Goal: Task Accomplishment & Management: Complete application form

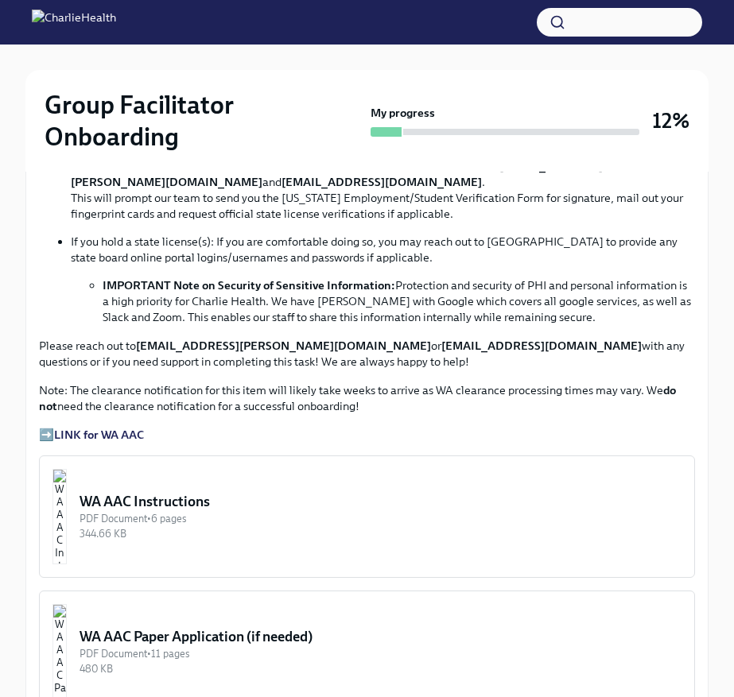
scroll to position [1177, 0]
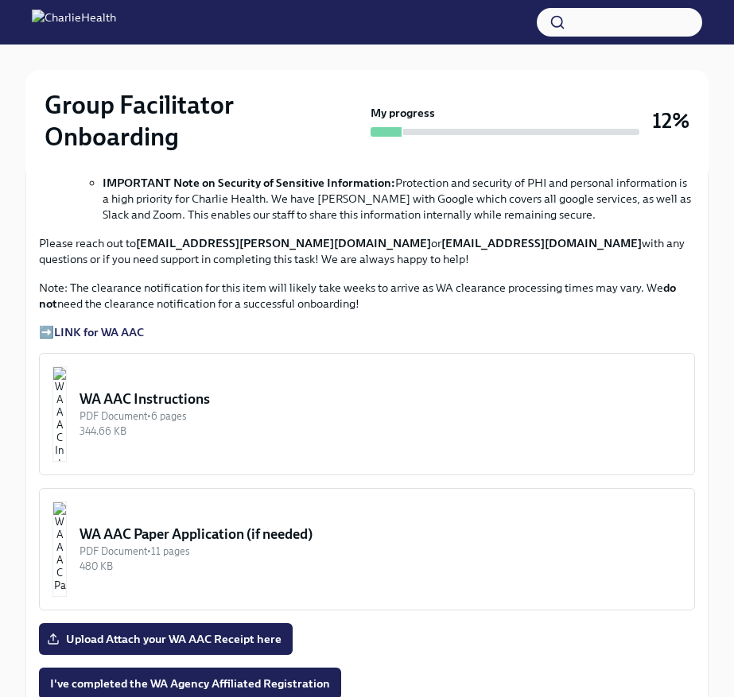
click at [227, 401] on div "WA AAC Instructions" at bounding box center [380, 398] width 602 height 19
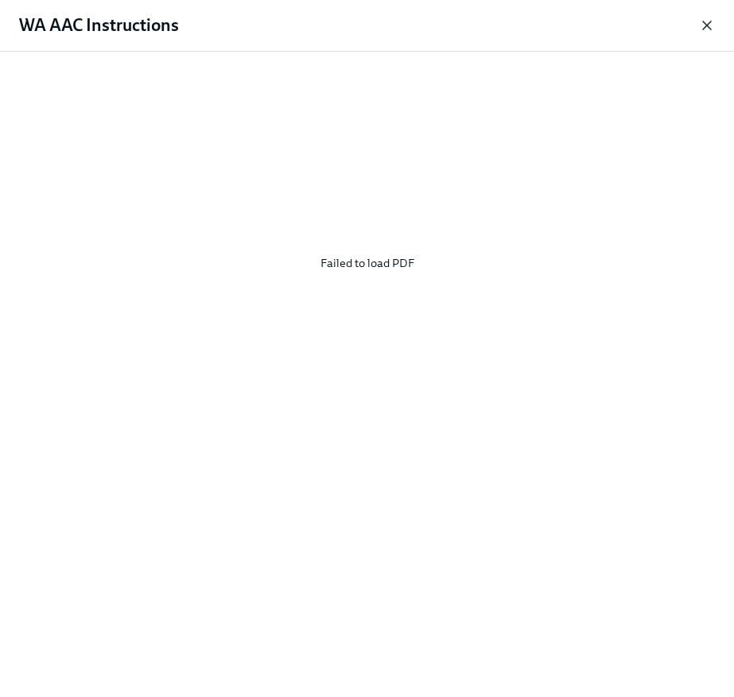
click at [707, 21] on icon "button" at bounding box center [707, 25] width 16 height 16
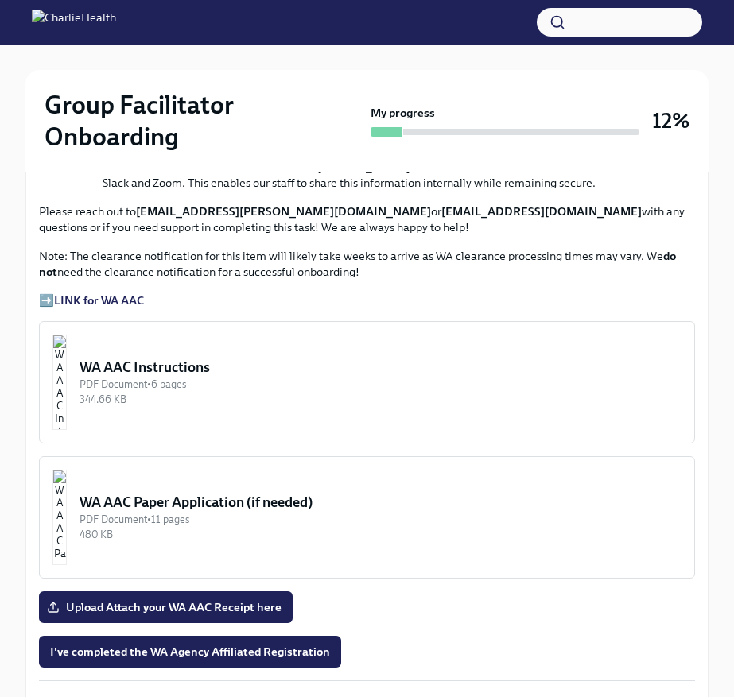
scroll to position [1219, 0]
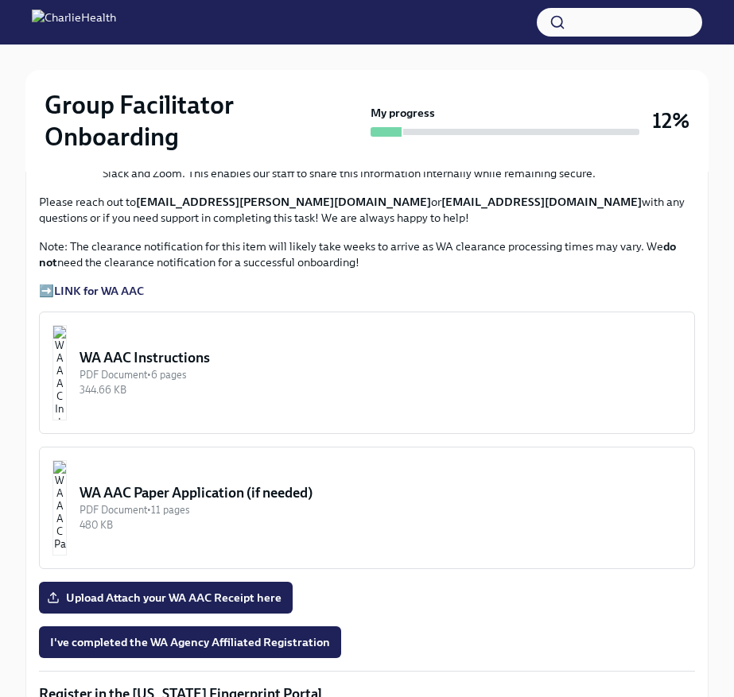
click at [245, 368] on div "PDF Document • 6 pages" at bounding box center [380, 374] width 602 height 15
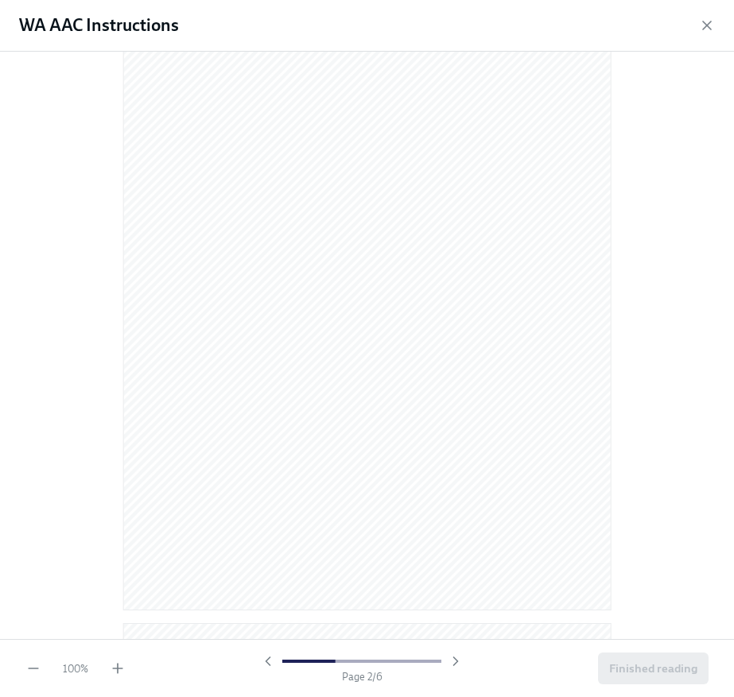
scroll to position [730, 0]
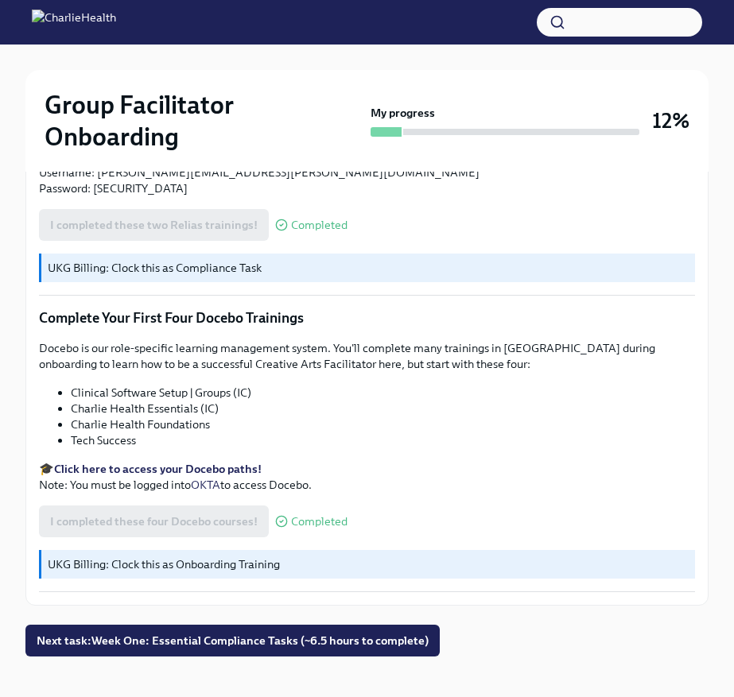
scroll to position [2169, 0]
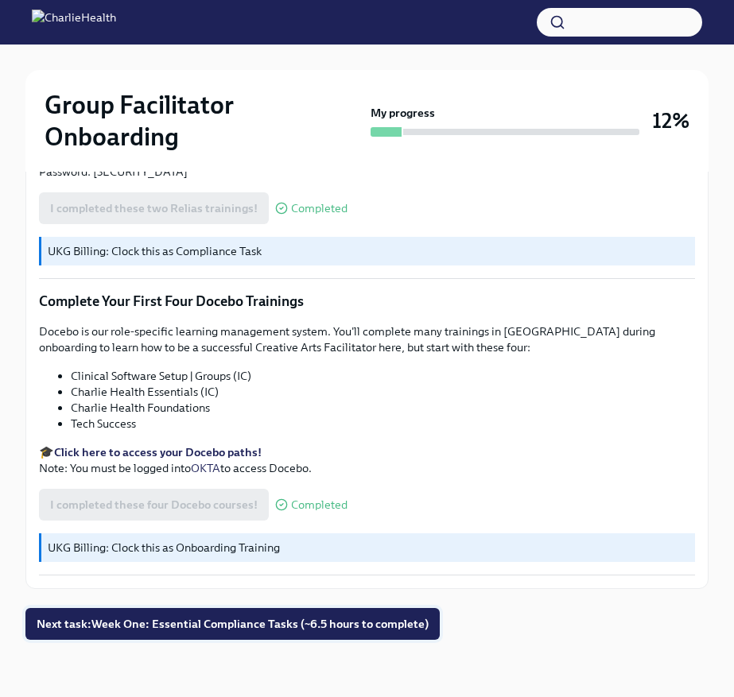
click at [326, 622] on span "Next task : Week One: Essential Compliance Tasks (~6.5 hours to complete)" at bounding box center [233, 624] width 392 height 16
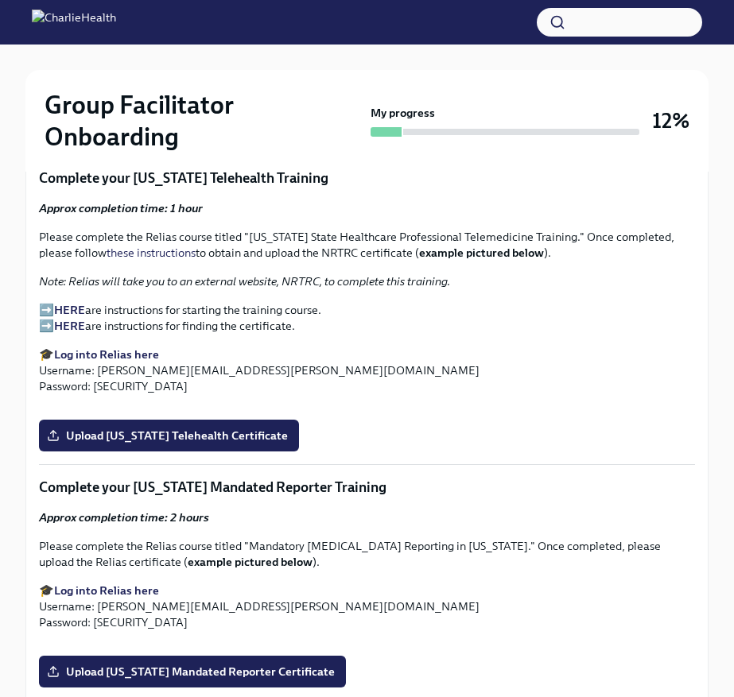
scroll to position [2158, 0]
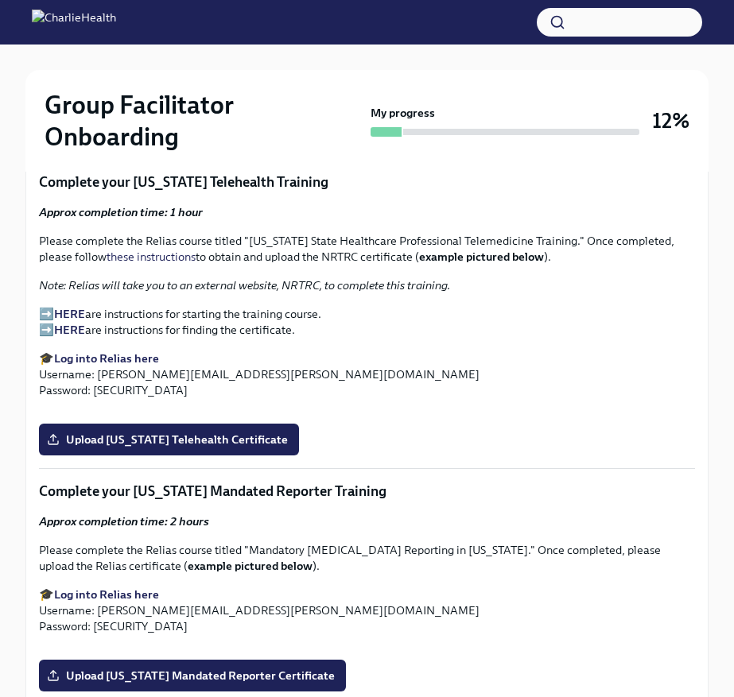
click at [72, 312] on strong "HERE" at bounding box center [69, 314] width 31 height 14
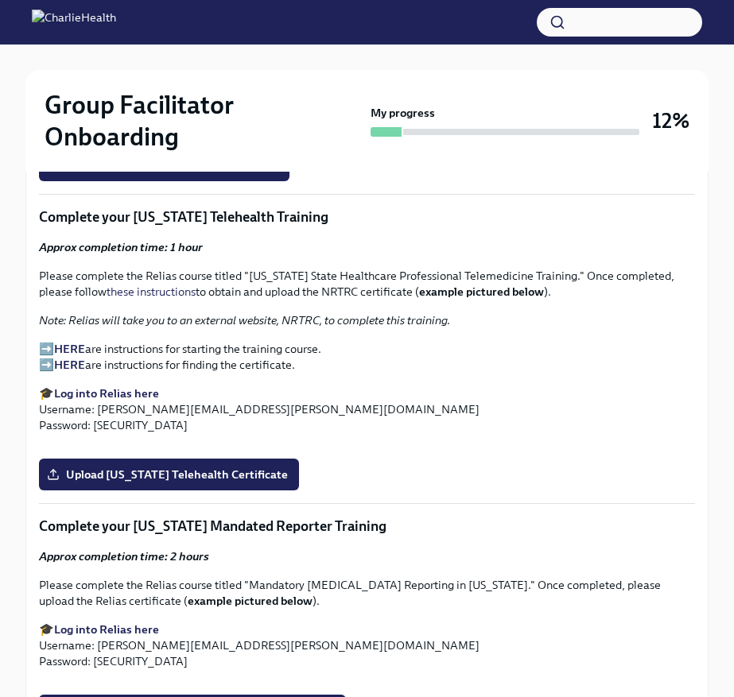
scroll to position [2090, 0]
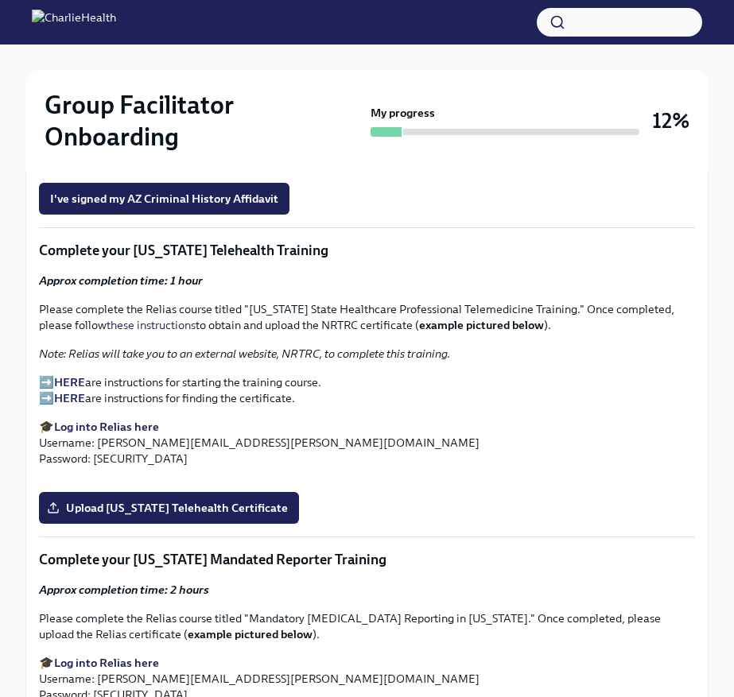
click at [75, 397] on strong "HERE" at bounding box center [69, 398] width 31 height 14
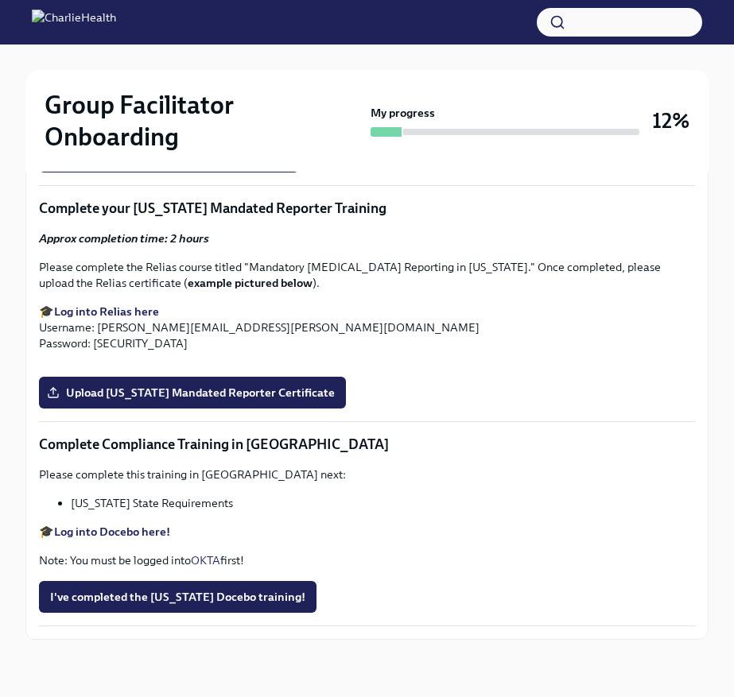
scroll to position [2706, 0]
click at [269, 165] on span "Upload [US_STATE] Telehealth Certificate" at bounding box center [169, 157] width 238 height 16
click at [0, 0] on input "Upload [US_STATE] Telehealth Certificate" at bounding box center [0, 0] width 0 height 0
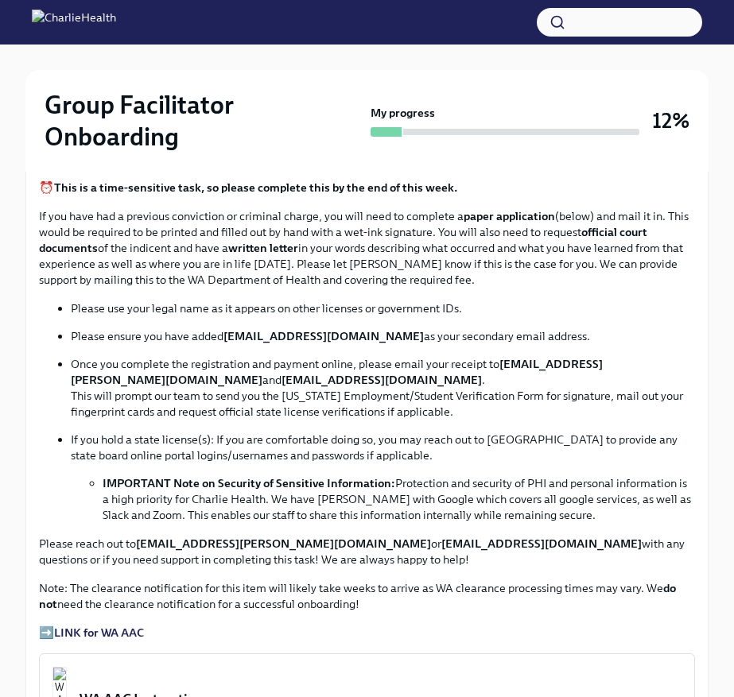
scroll to position [881, 0]
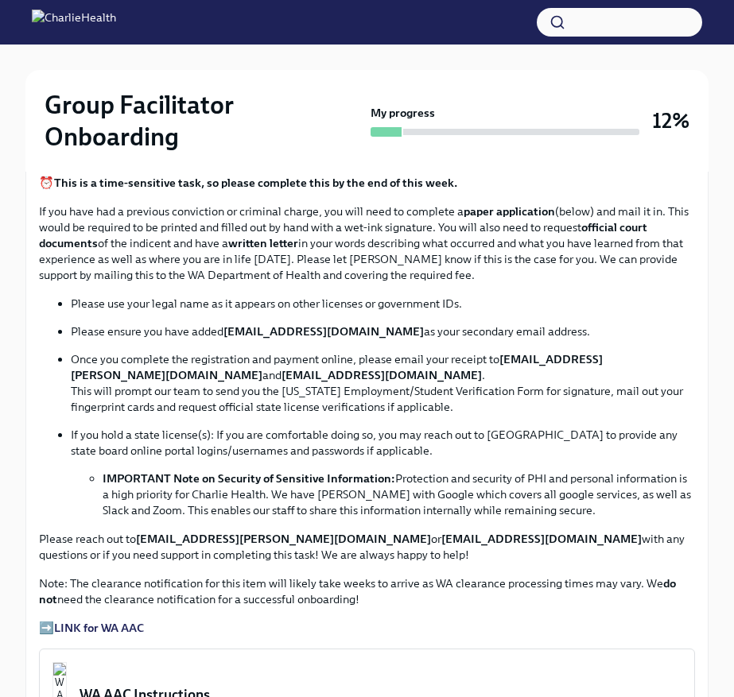
click at [109, 628] on strong "LINK for WA AAC" at bounding box center [99, 628] width 90 height 14
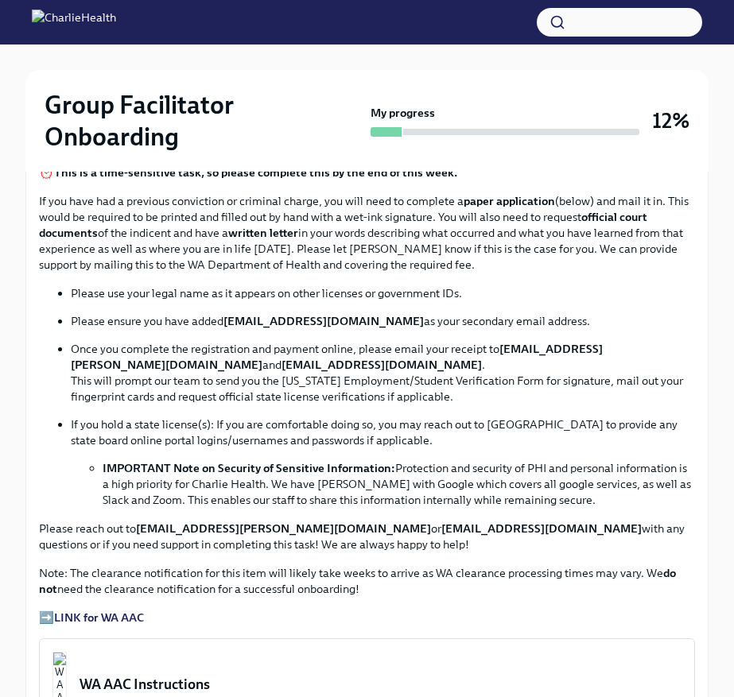
scroll to position [893, 0]
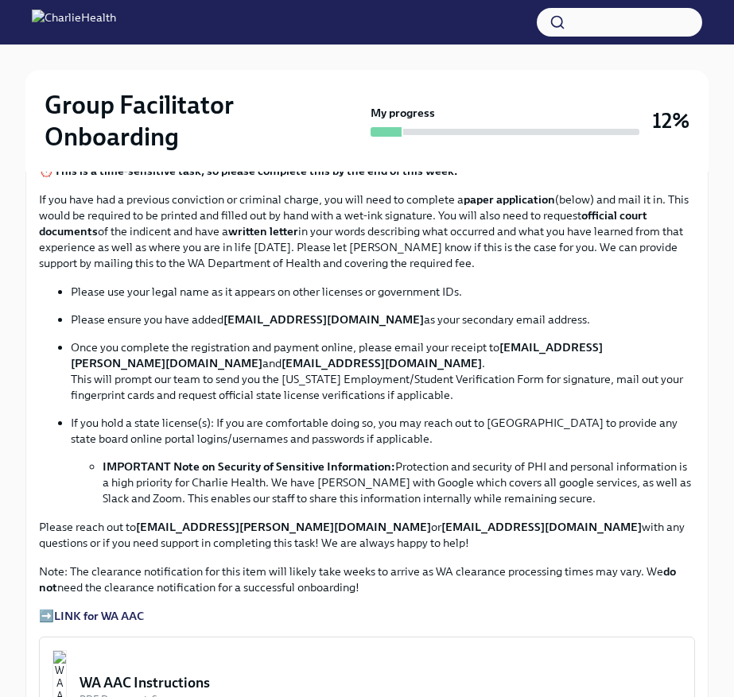
click at [121, 616] on strong "LINK for WA AAC" at bounding box center [99, 616] width 90 height 14
click at [51, 612] on p "➡️ LINK for WA AAC" at bounding box center [367, 616] width 656 height 16
click at [69, 611] on strong "LINK for WA AAC" at bounding box center [99, 616] width 90 height 14
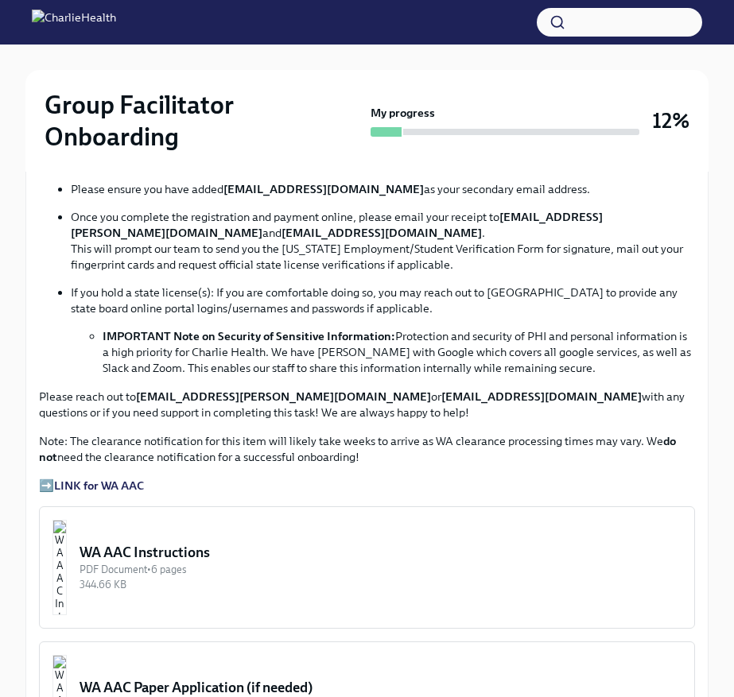
scroll to position [1095, 0]
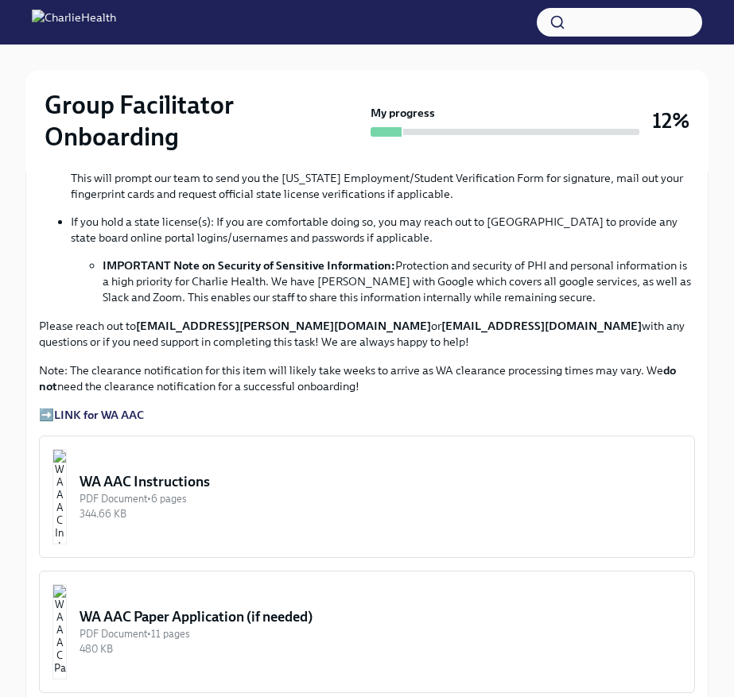
click at [132, 411] on strong "LINK for WA AAC" at bounding box center [99, 415] width 90 height 14
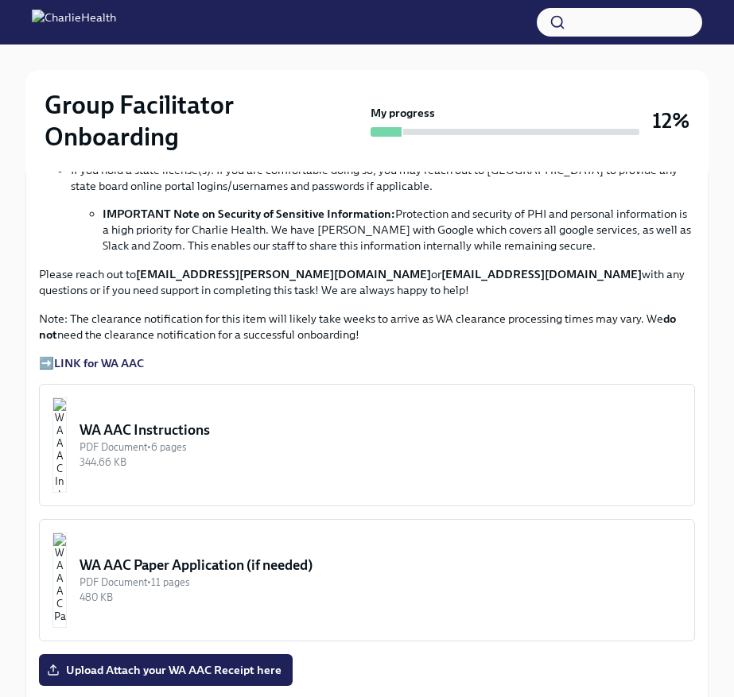
scroll to position [1174, 0]
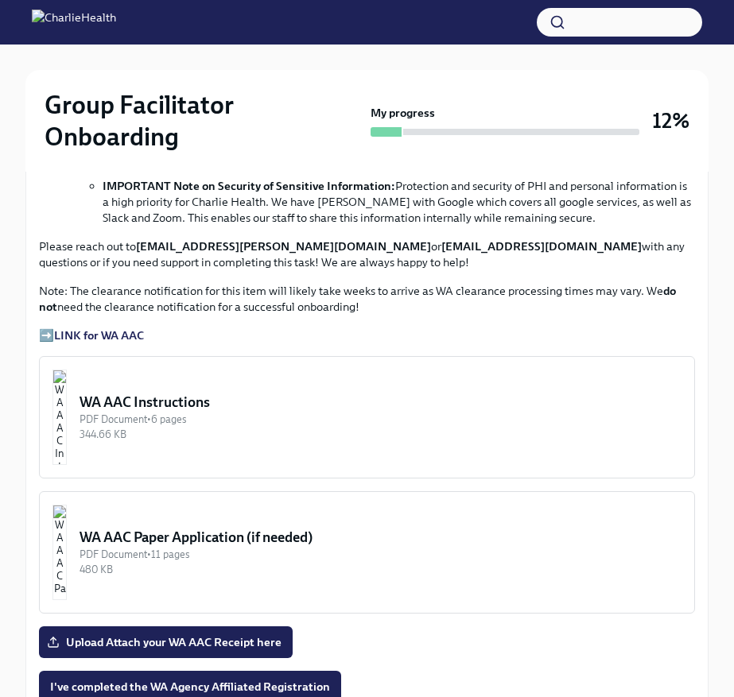
click at [245, 401] on div "WA AAC Instructions" at bounding box center [380, 402] width 602 height 19
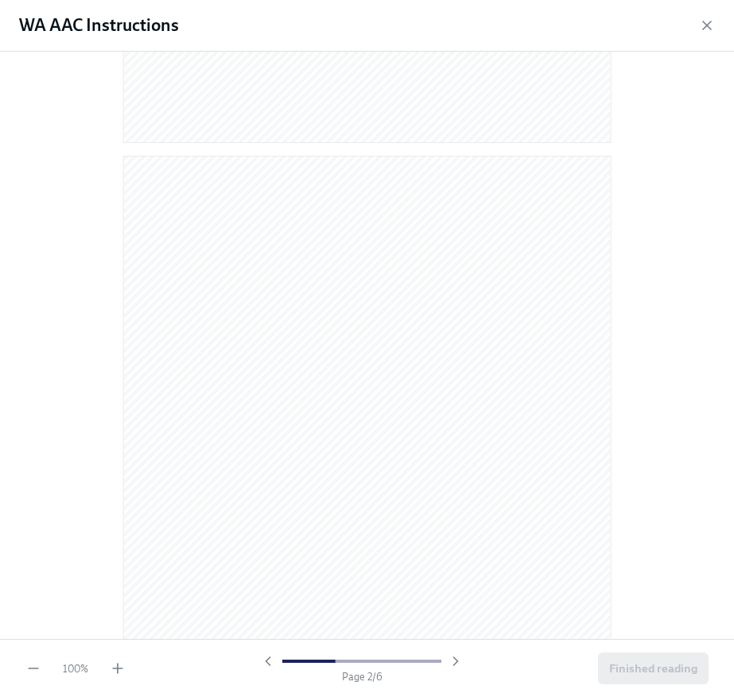
scroll to position [463, 0]
click at [707, 17] on icon "button" at bounding box center [707, 25] width 16 height 16
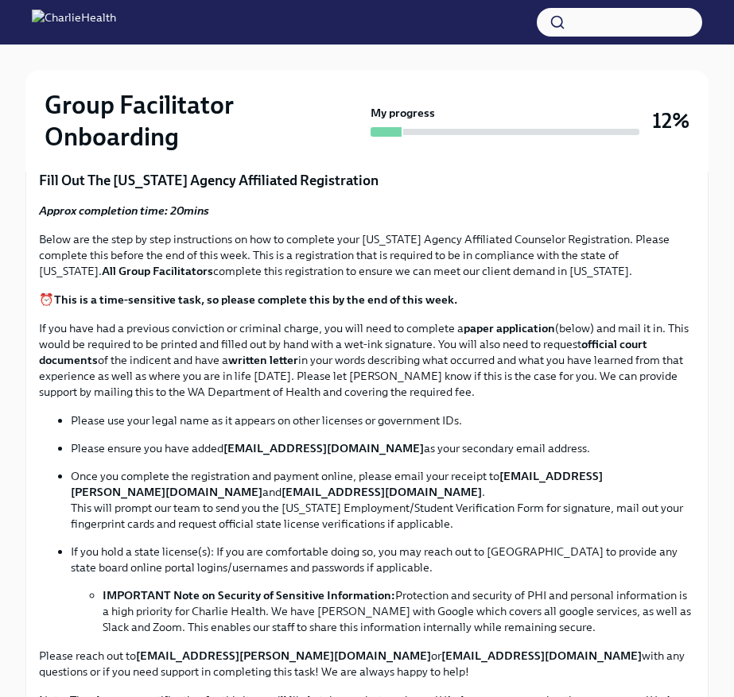
scroll to position [756, 0]
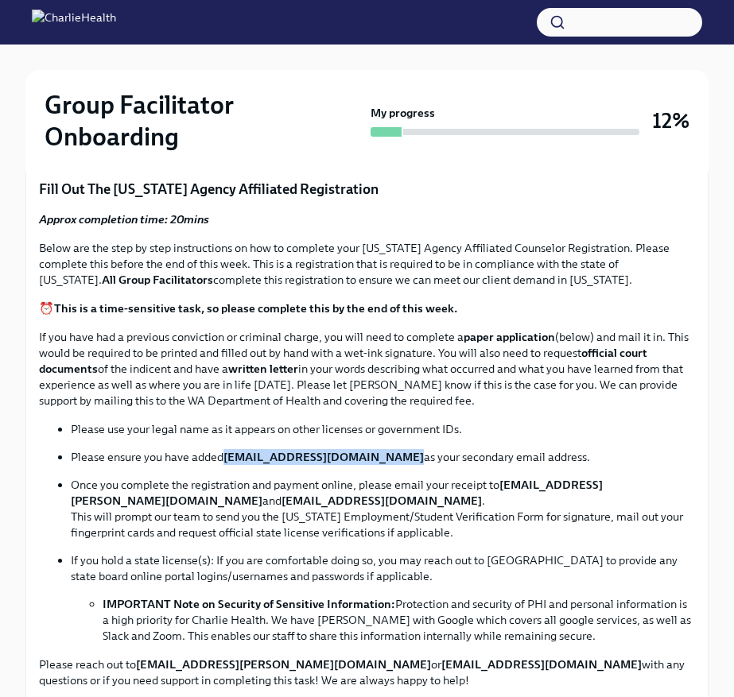
drag, startPoint x: 224, startPoint y: 458, endPoint x: 389, endPoint y: 455, distance: 164.6
click at [389, 455] on p "Please ensure you have added newlicense@charliehealth.com as your secondary ema…" at bounding box center [383, 457] width 624 height 16
copy strong "[EMAIL_ADDRESS][DOMAIN_NAME]"
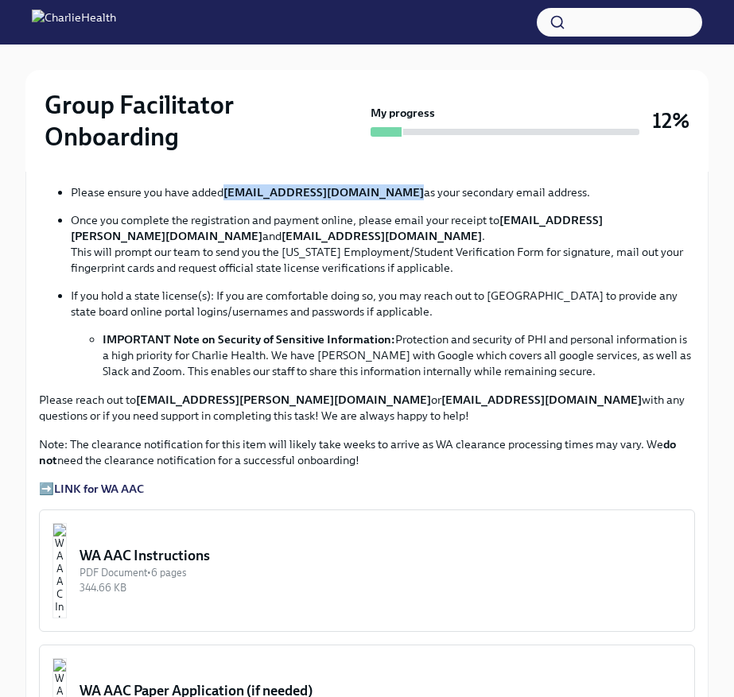
scroll to position [1023, 0]
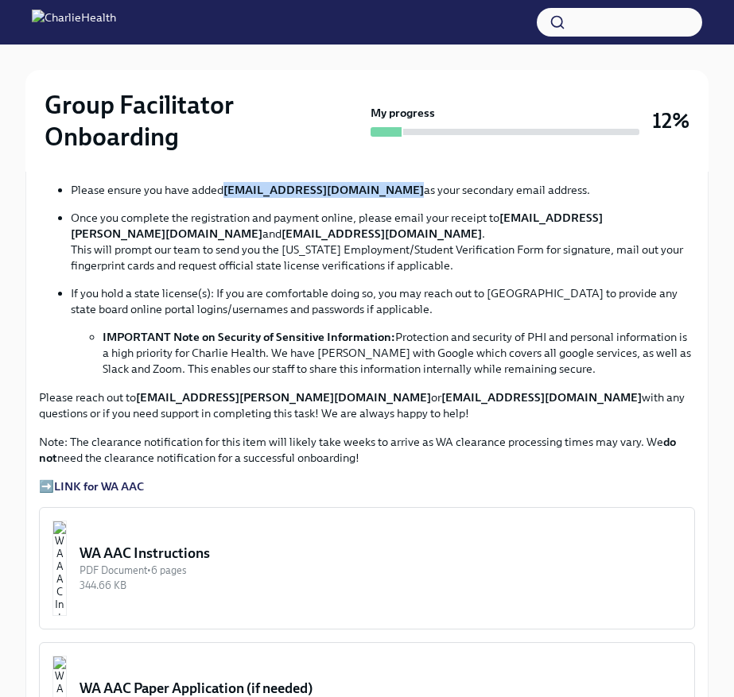
click at [219, 553] on div "WA AAC Instructions" at bounding box center [380, 553] width 602 height 19
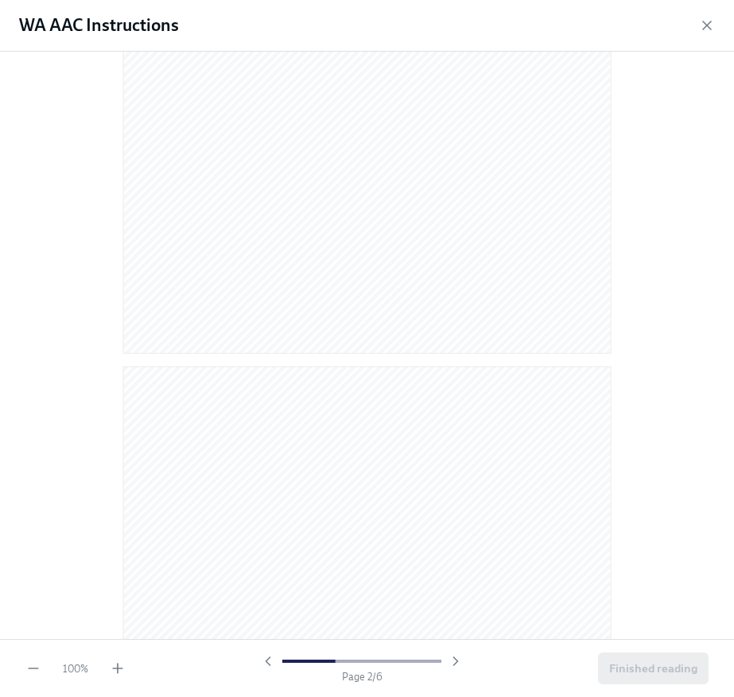
scroll to position [874, 0]
